Goal: Information Seeking & Learning: Learn about a topic

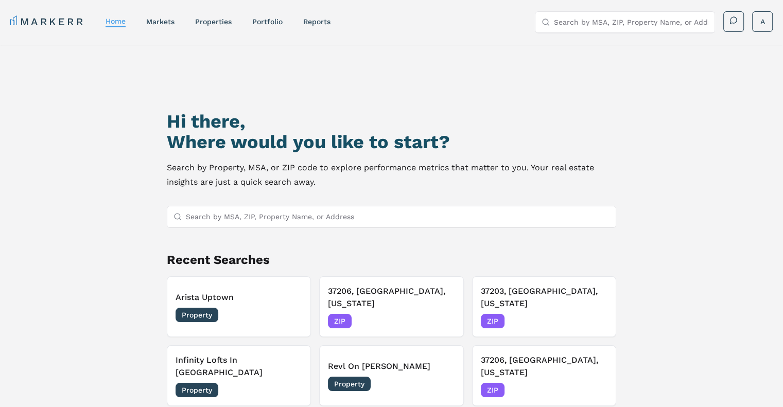
click at [320, 207] on input "Search by MSA, ZIP, Property Name, or Address" at bounding box center [398, 216] width 424 height 21
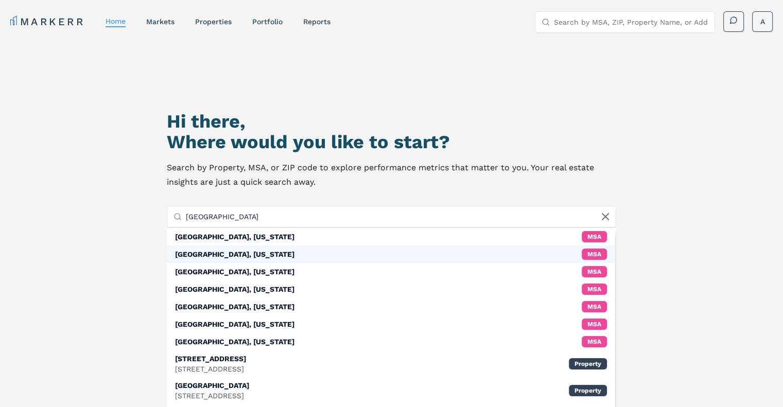
type input "[GEOGRAPHIC_DATA]"
click at [288, 248] on div "[GEOGRAPHIC_DATA], [US_STATE] MSA" at bounding box center [391, 255] width 448 height 18
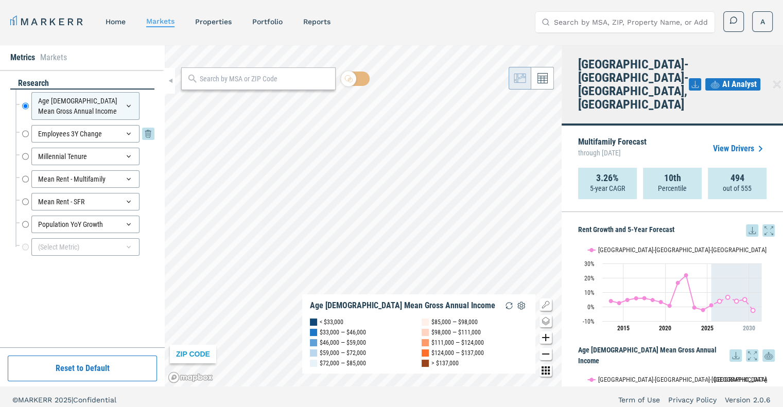
click at [126, 136] on icon at bounding box center [129, 134] width 8 height 8
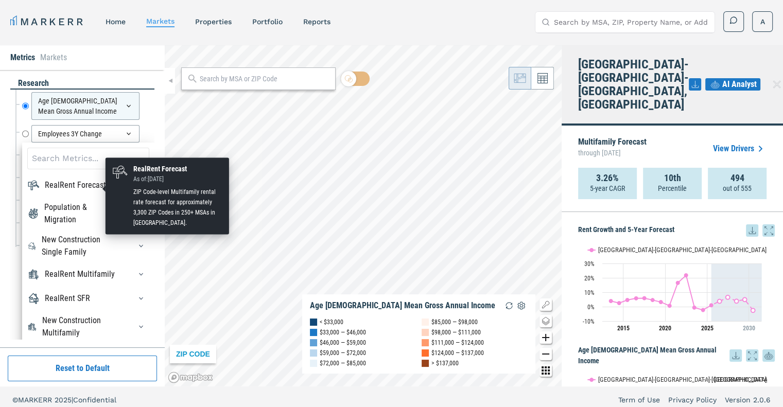
click at [99, 192] on div "RealRent Forecast" at bounding box center [75, 185] width 61 height 12
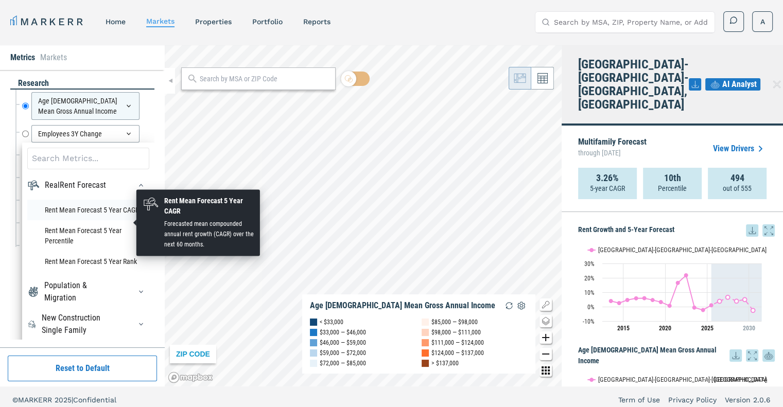
click at [100, 220] on li "Rent Mean Forecast 5 Year CAGR" at bounding box center [88, 210] width 122 height 21
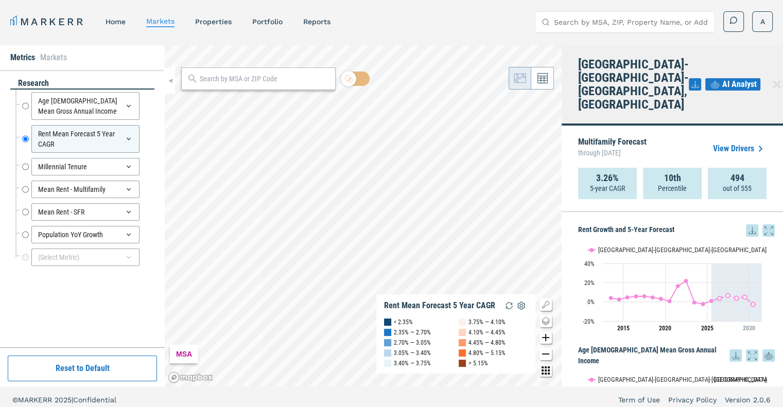
click at [733, 143] on link "View Drivers" at bounding box center [740, 149] width 54 height 12
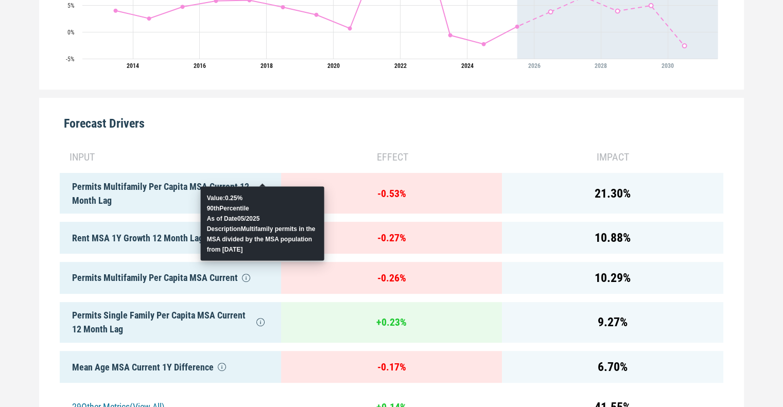
scroll to position [463, 0]
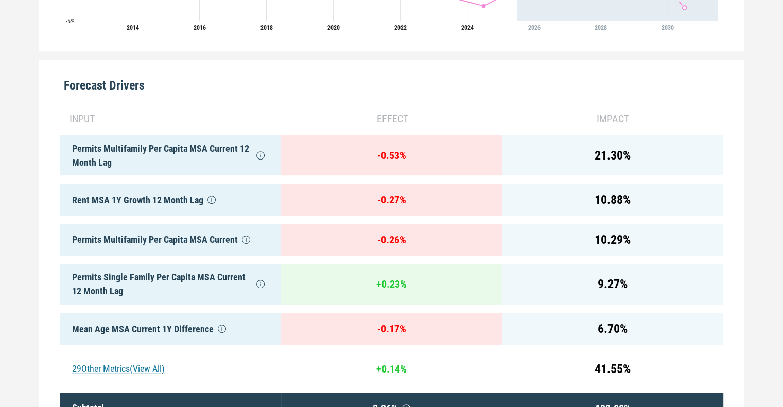
click at [649, 137] on div "21.30 %" at bounding box center [612, 155] width 221 height 41
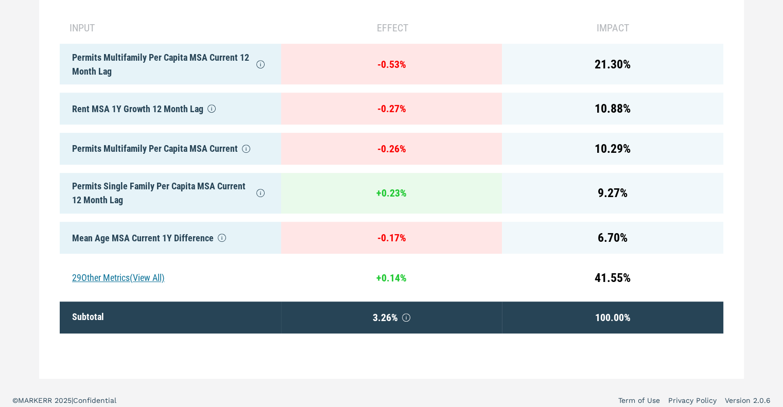
scroll to position [555, 0]
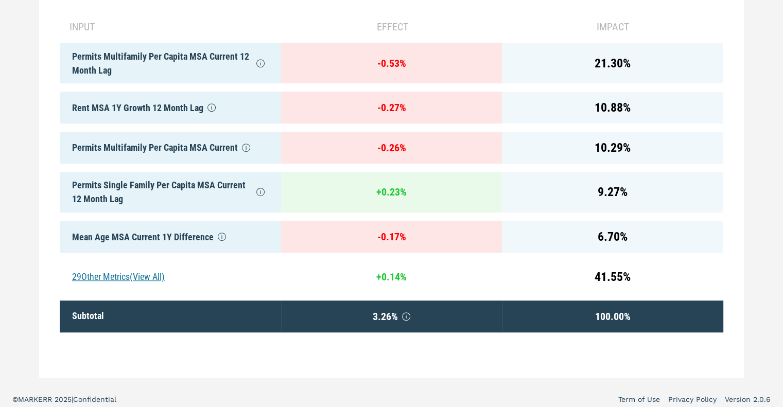
click at [137, 265] on div "29 Other Metrics (View All)" at bounding box center [170, 277] width 221 height 32
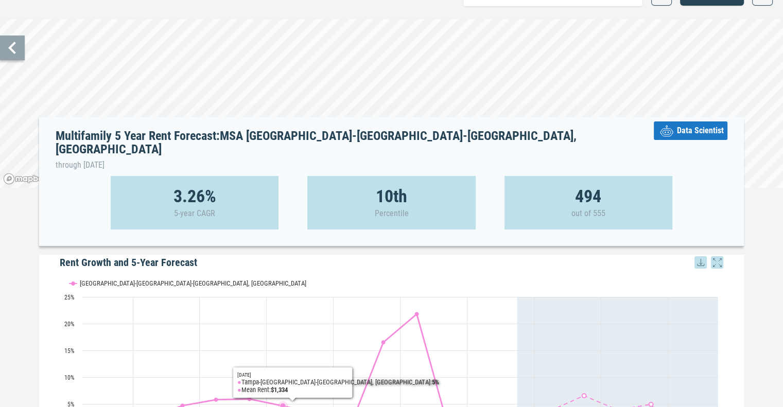
scroll to position [0, 0]
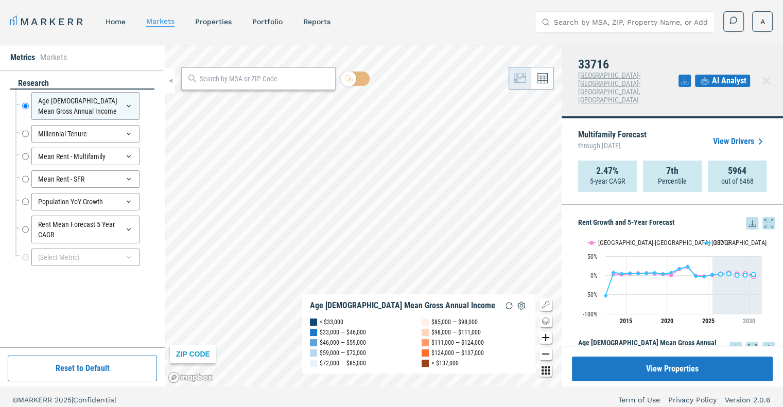
click at [722, 135] on link "View Drivers" at bounding box center [740, 141] width 54 height 12
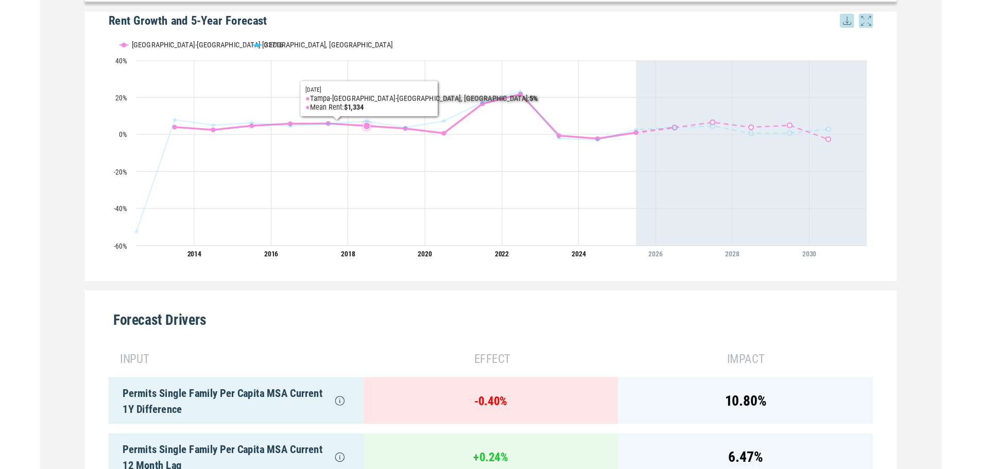
scroll to position [51, 0]
